Goal: Book appointment/travel/reservation

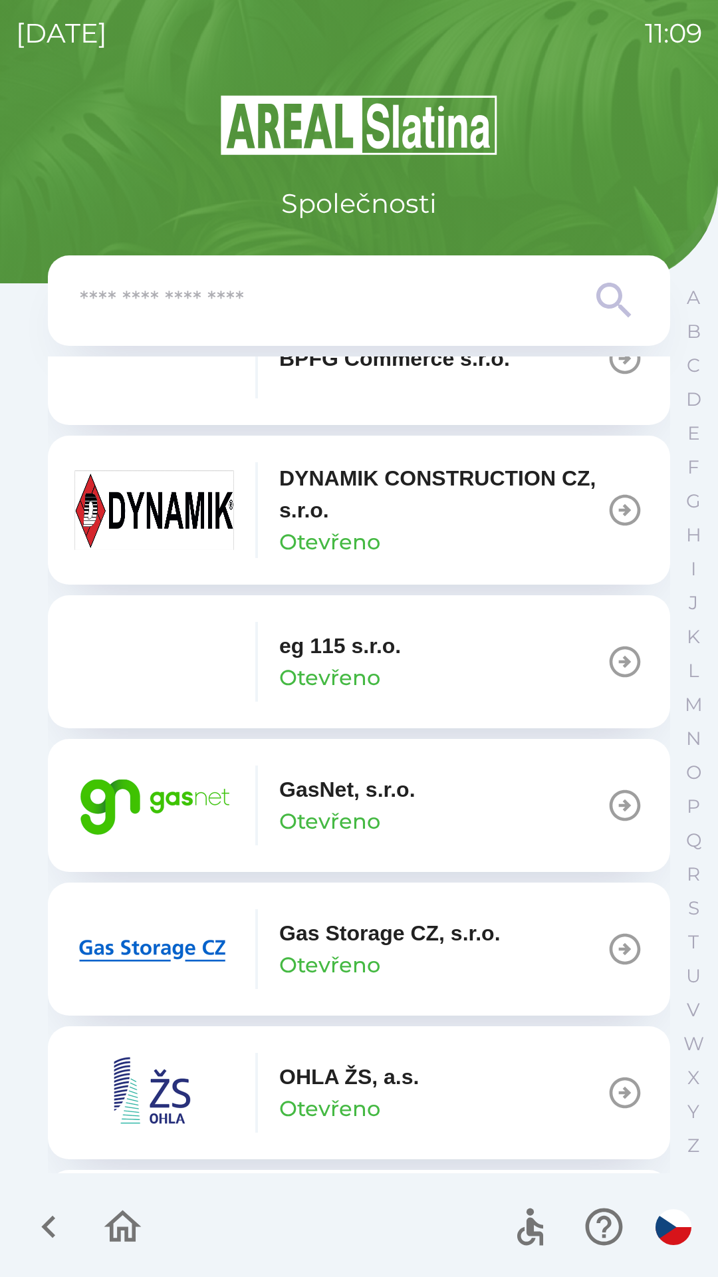
scroll to position [662, 0]
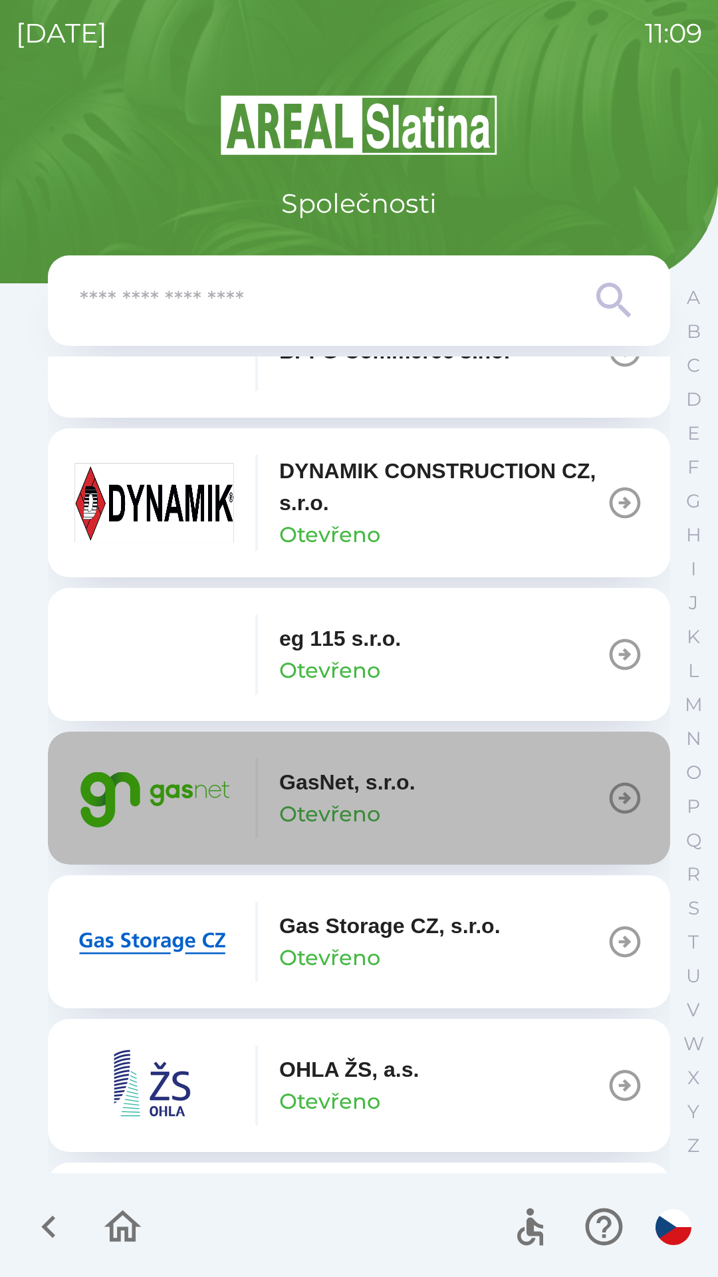
click at [444, 811] on button "GasNet, s.r.o. Otevřeno" at bounding box center [359, 798] width 622 height 133
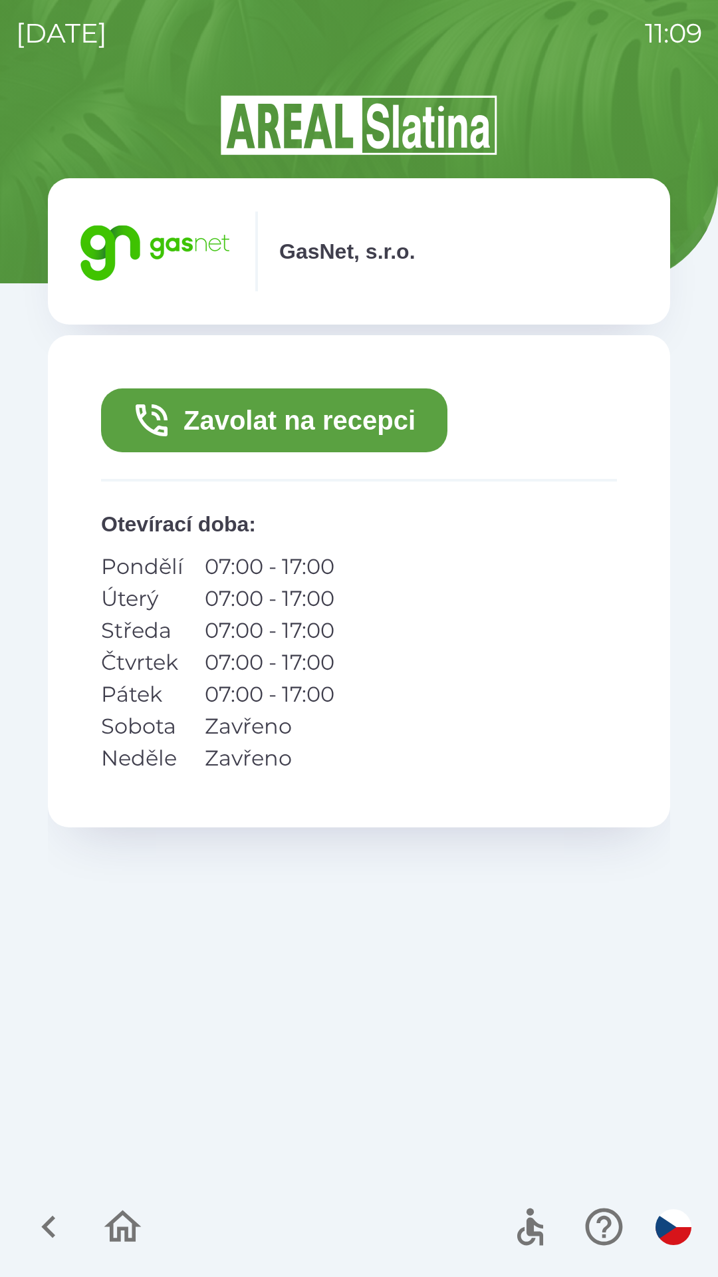
click at [345, 424] on button "Zavolat na recepci" at bounding box center [274, 420] width 346 height 64
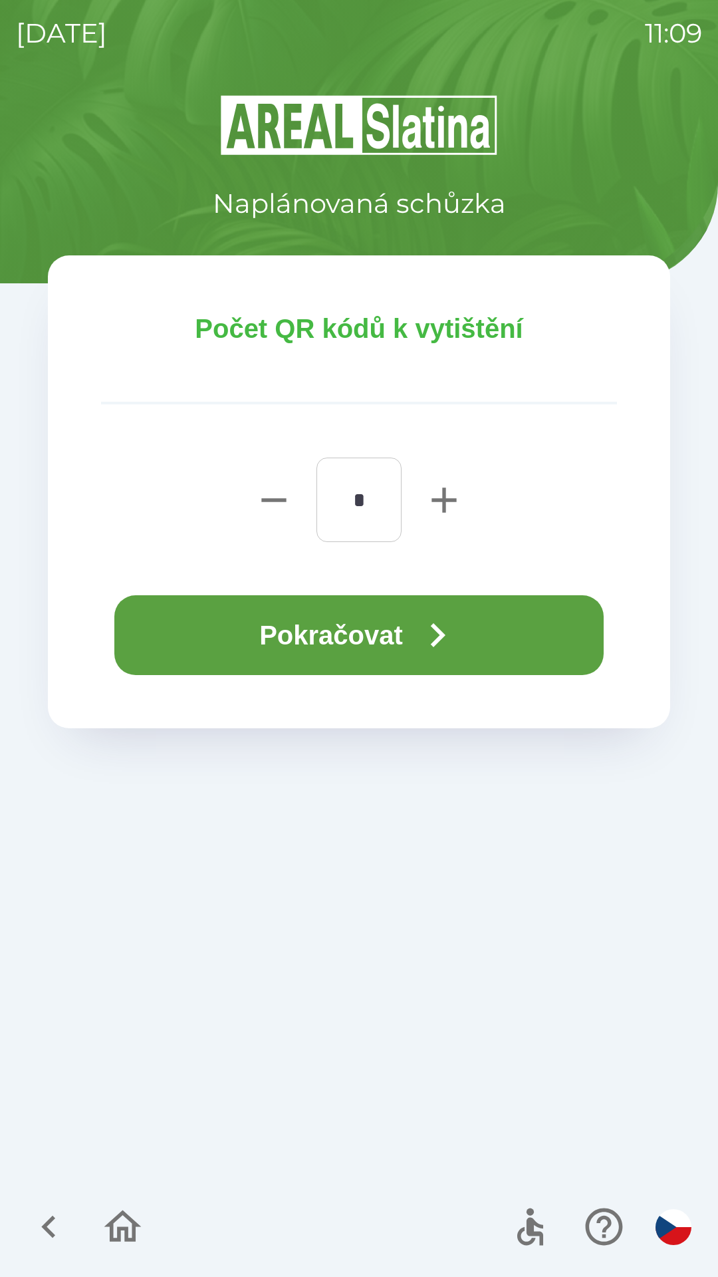
click at [436, 631] on icon "button" at bounding box center [438, 635] width 48 height 48
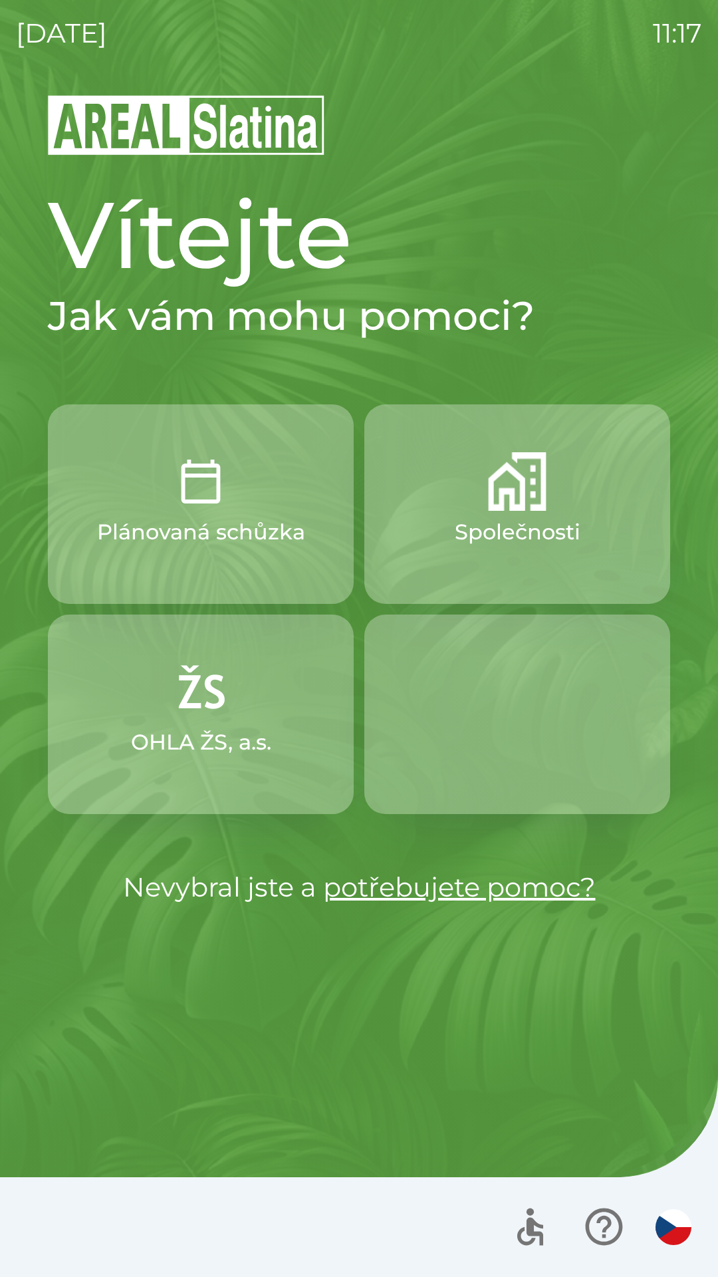
click at [526, 531] on p "Společnosti" at bounding box center [518, 532] width 126 height 32
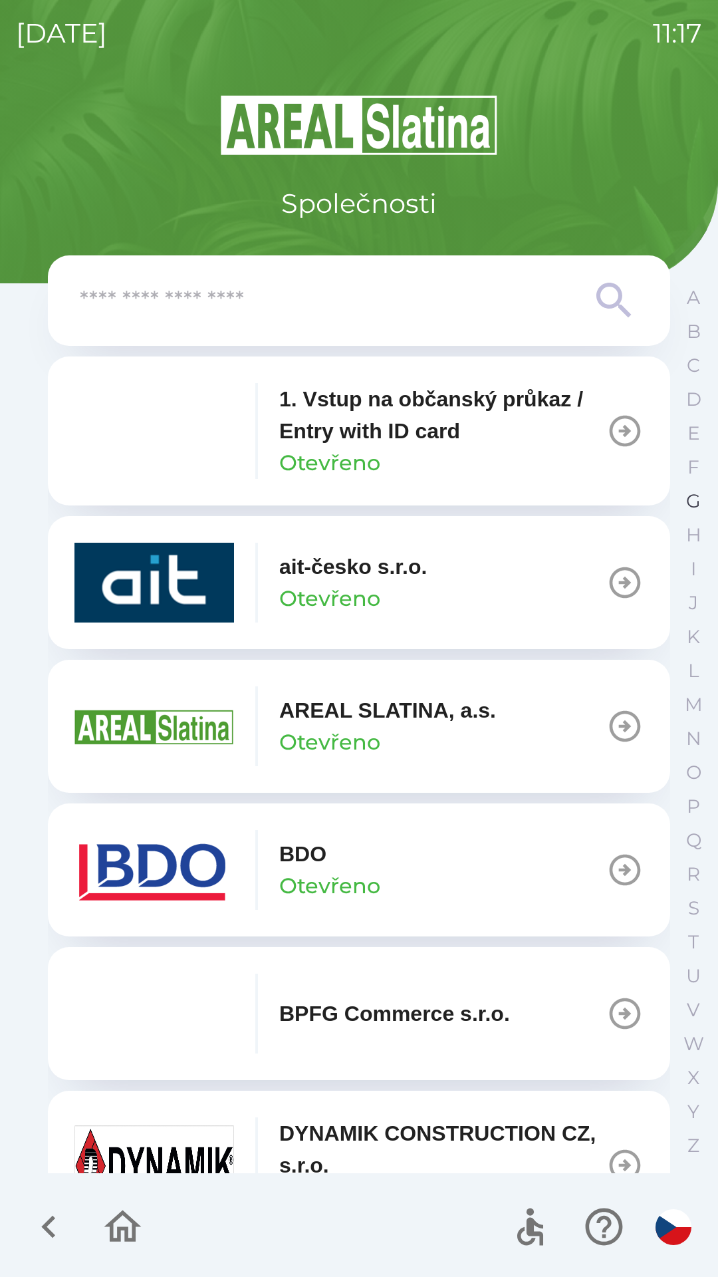
click at [680, 505] on button "G" at bounding box center [693, 501] width 33 height 34
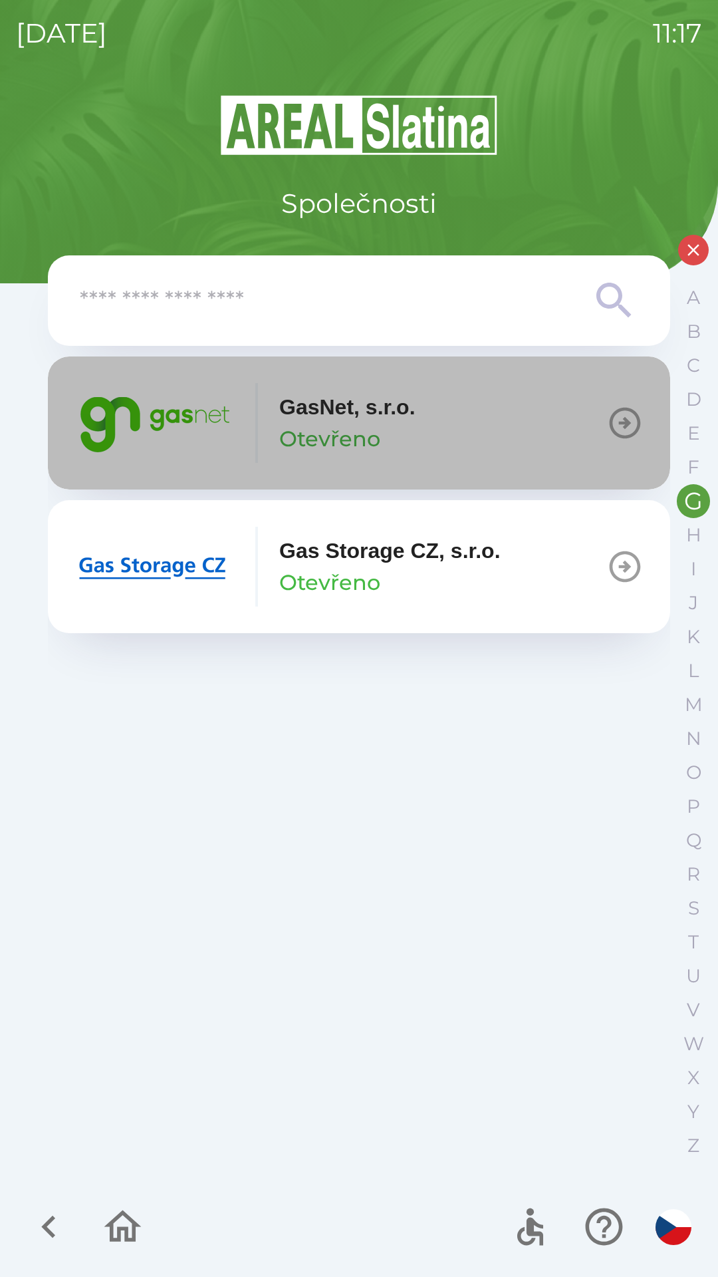
click at [610, 422] on icon "button" at bounding box center [625, 423] width 31 height 31
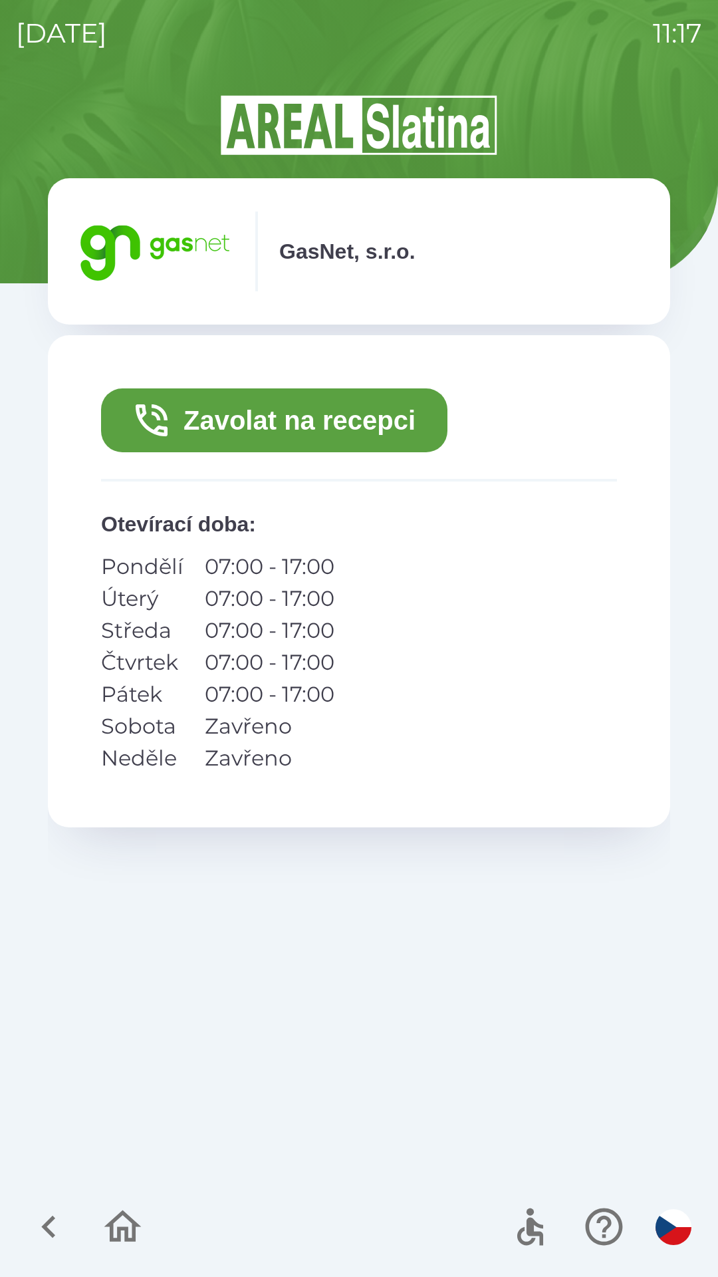
click at [428, 443] on button "Zavolat na recepci" at bounding box center [274, 420] width 346 height 64
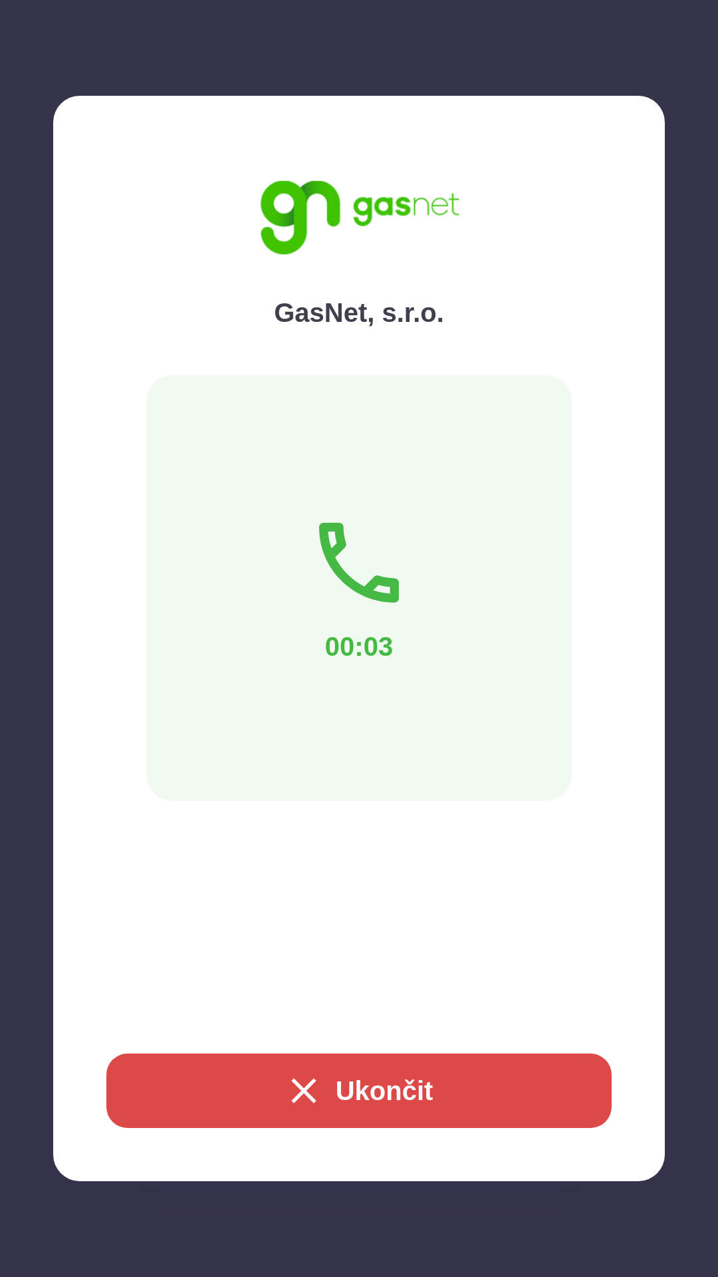
click at [445, 1083] on button "Ukončit" at bounding box center [358, 1090] width 505 height 74
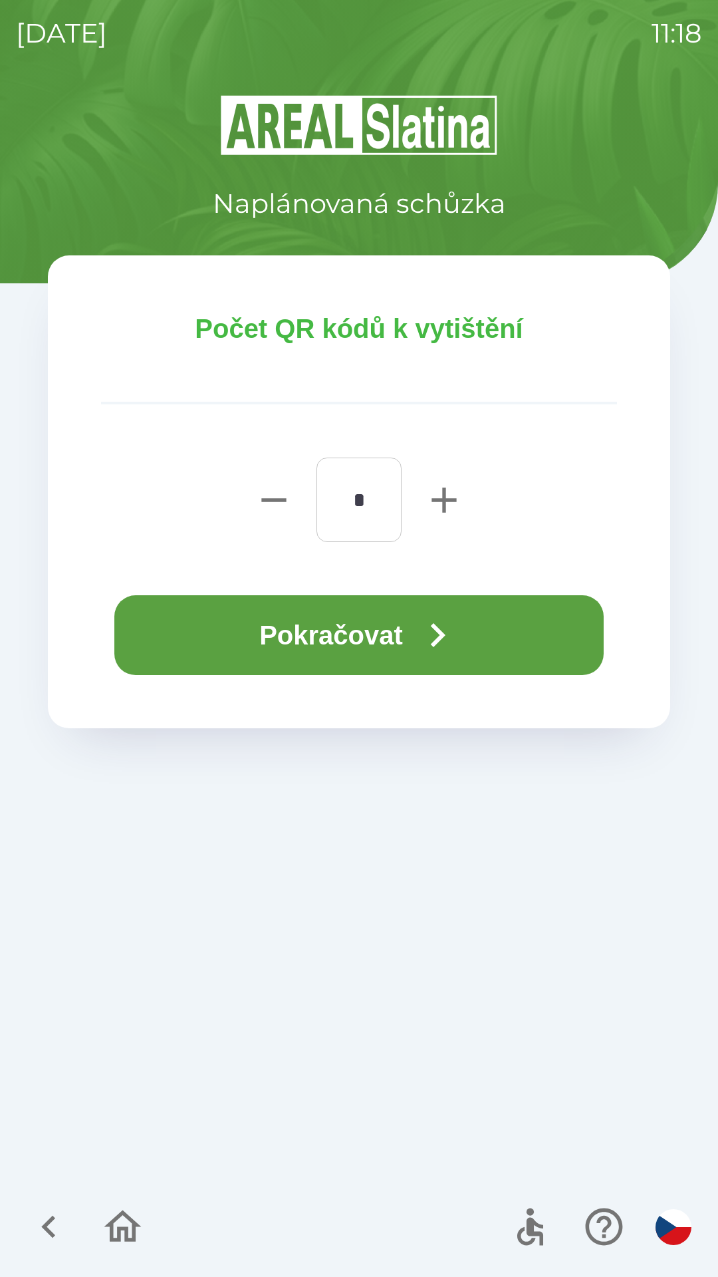
click at [391, 642] on button "Pokračovat" at bounding box center [358, 635] width 489 height 80
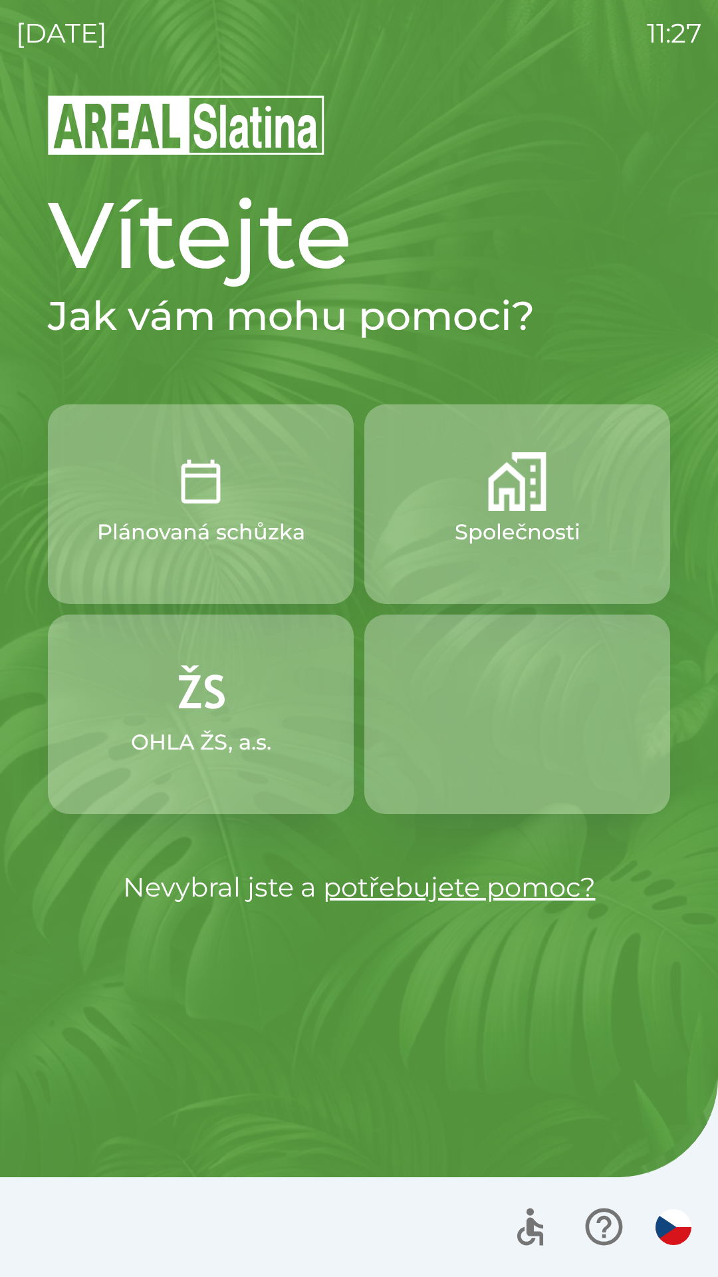
click at [515, 533] on p "Společnosti" at bounding box center [518, 532] width 126 height 32
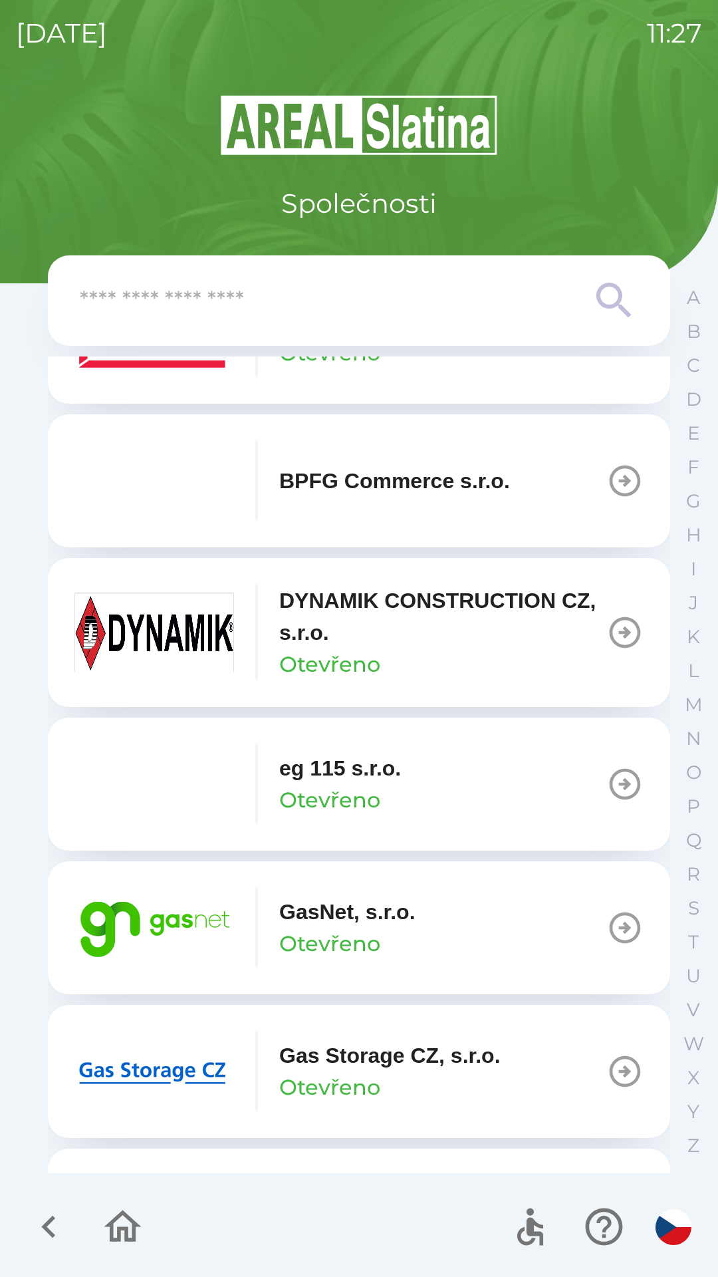
scroll to position [534, 0]
click at [402, 919] on p "GasNet, s.r.o." at bounding box center [347, 910] width 136 height 32
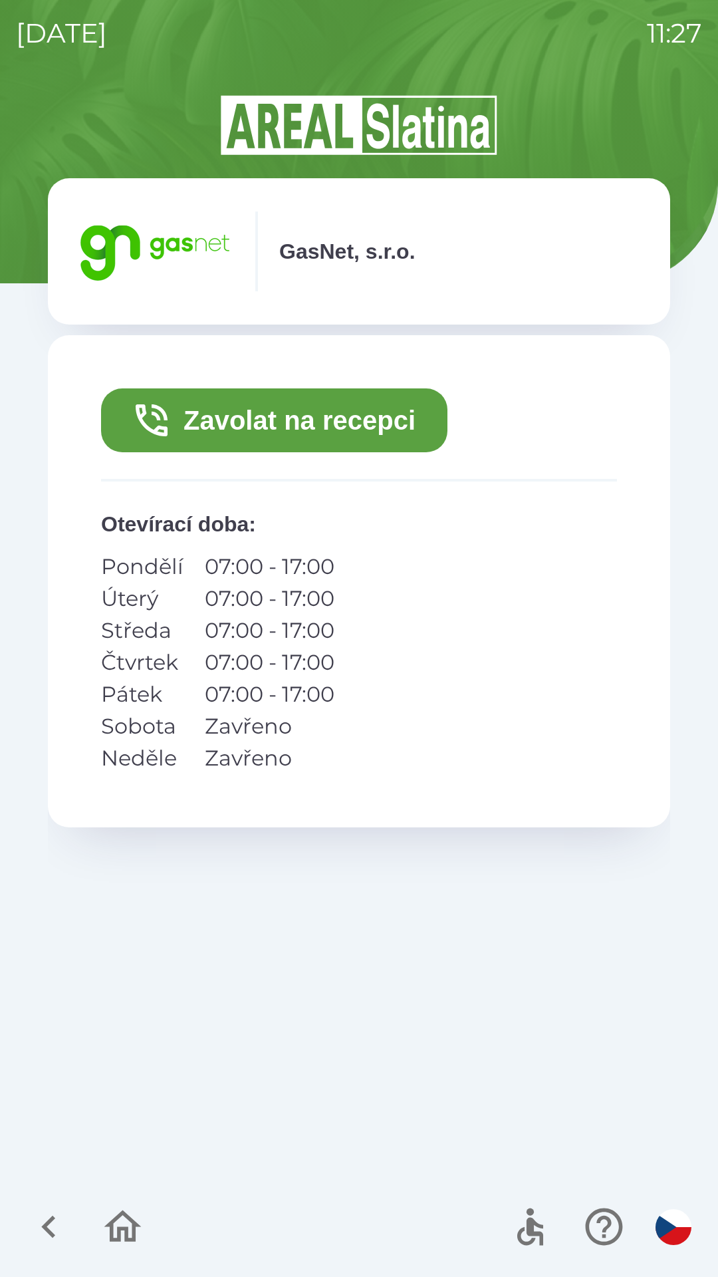
click at [341, 424] on button "Zavolat na recepci" at bounding box center [274, 420] width 346 height 64
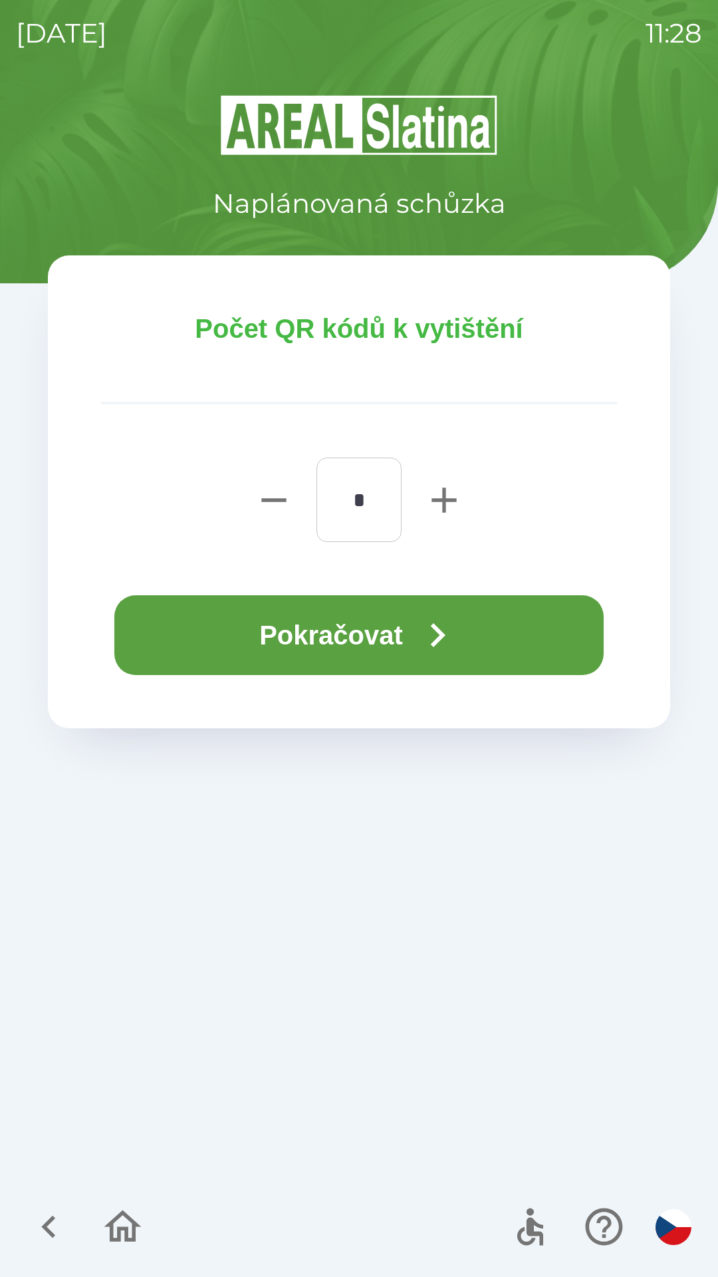
click at [360, 634] on button "Pokračovat" at bounding box center [358, 635] width 489 height 80
